Goal: Transaction & Acquisition: Purchase product/service

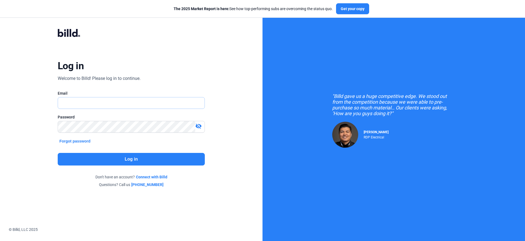
type input "[EMAIL_ADDRESS][DOMAIN_NAME]"
click at [146, 161] on button "Log in" at bounding box center [131, 159] width 147 height 13
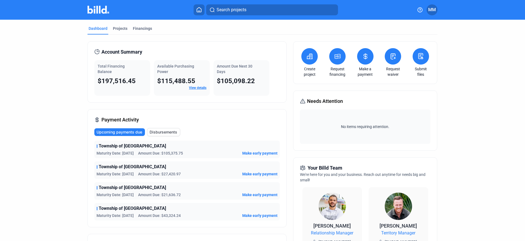
click at [195, 88] on link "View details" at bounding box center [197, 88] width 17 height 4
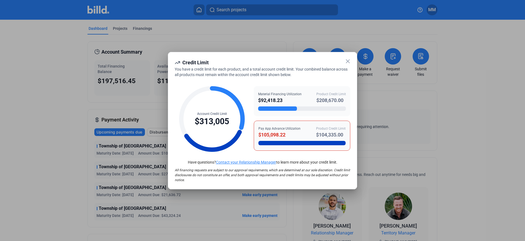
click at [348, 62] on icon at bounding box center [347, 61] width 3 height 3
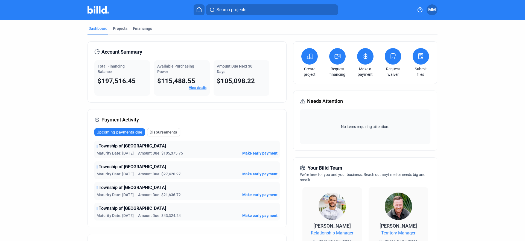
click at [266, 154] on span "Make early payment" at bounding box center [259, 152] width 35 height 5
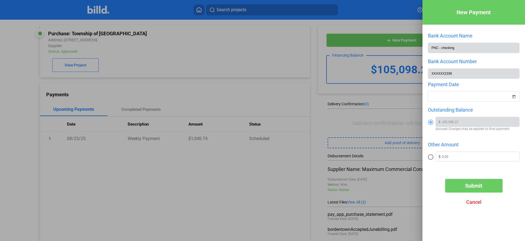
click at [198, 163] on div at bounding box center [262, 120] width 525 height 241
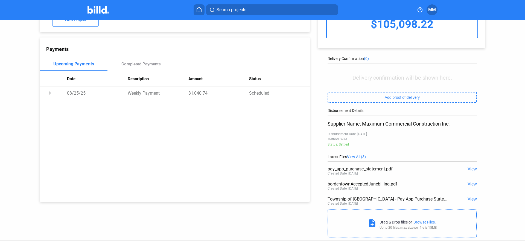
scroll to position [58, 0]
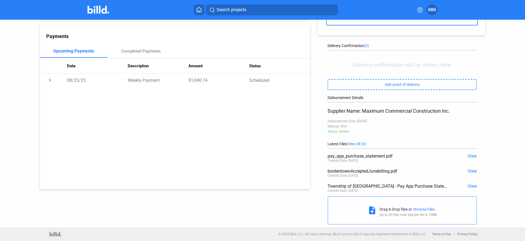
click at [469, 155] on span "View" at bounding box center [472, 155] width 9 height 5
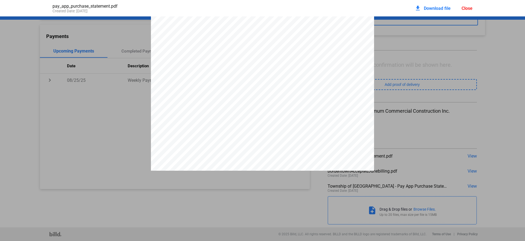
scroll to position [2289, 0]
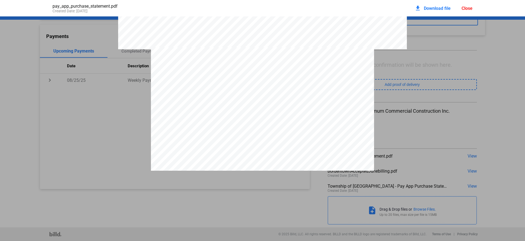
click at [468, 7] on div "Close" at bounding box center [467, 8] width 11 height 5
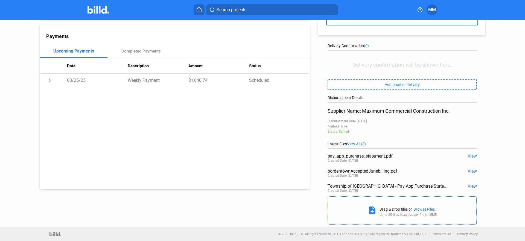
scroll to position [0, 0]
